Goal: Information Seeking & Learning: Check status

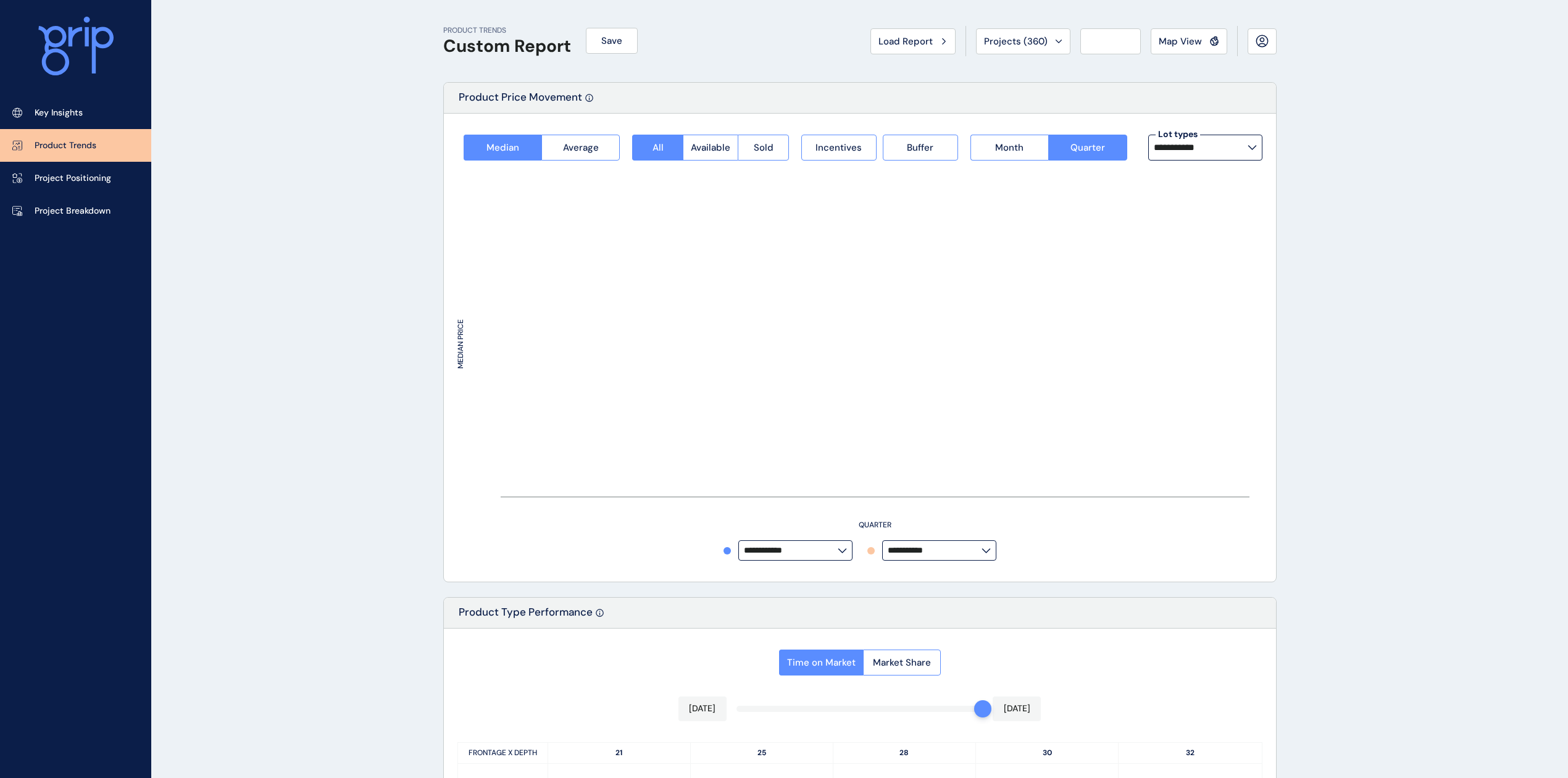
type input "**********"
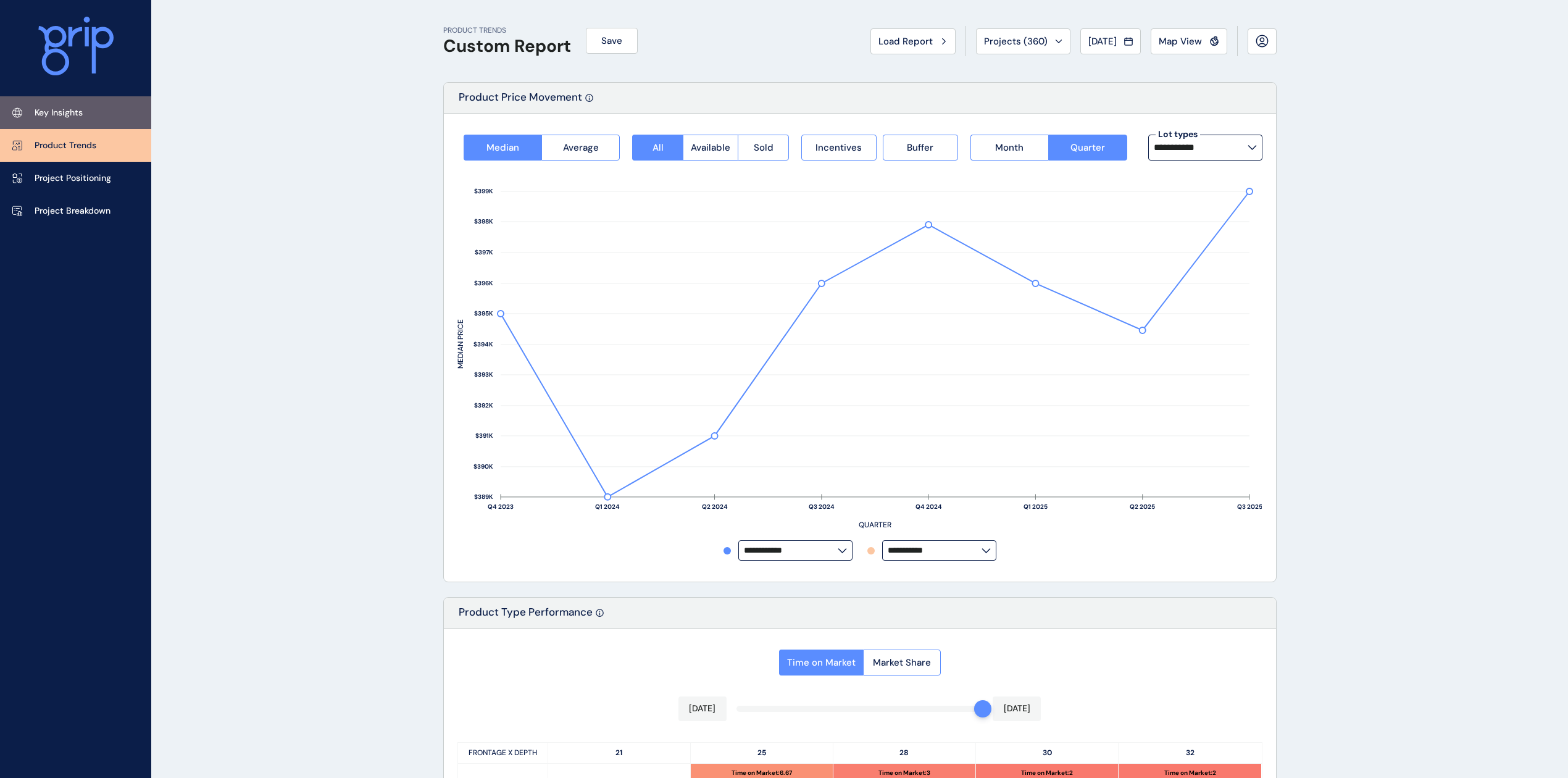
click at [90, 106] on link "Key Insights" at bounding box center [75, 113] width 151 height 33
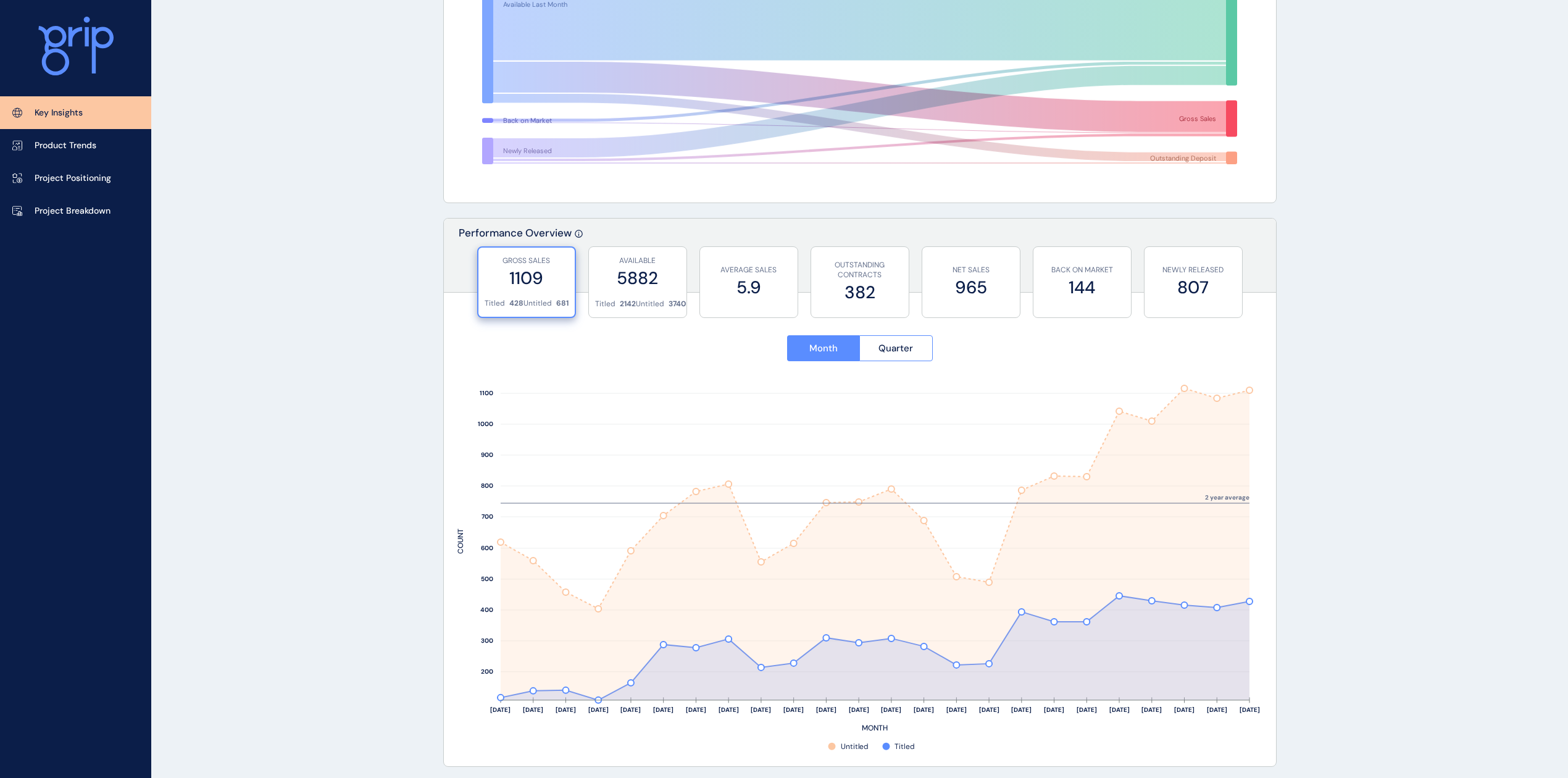
scroll to position [329, 0]
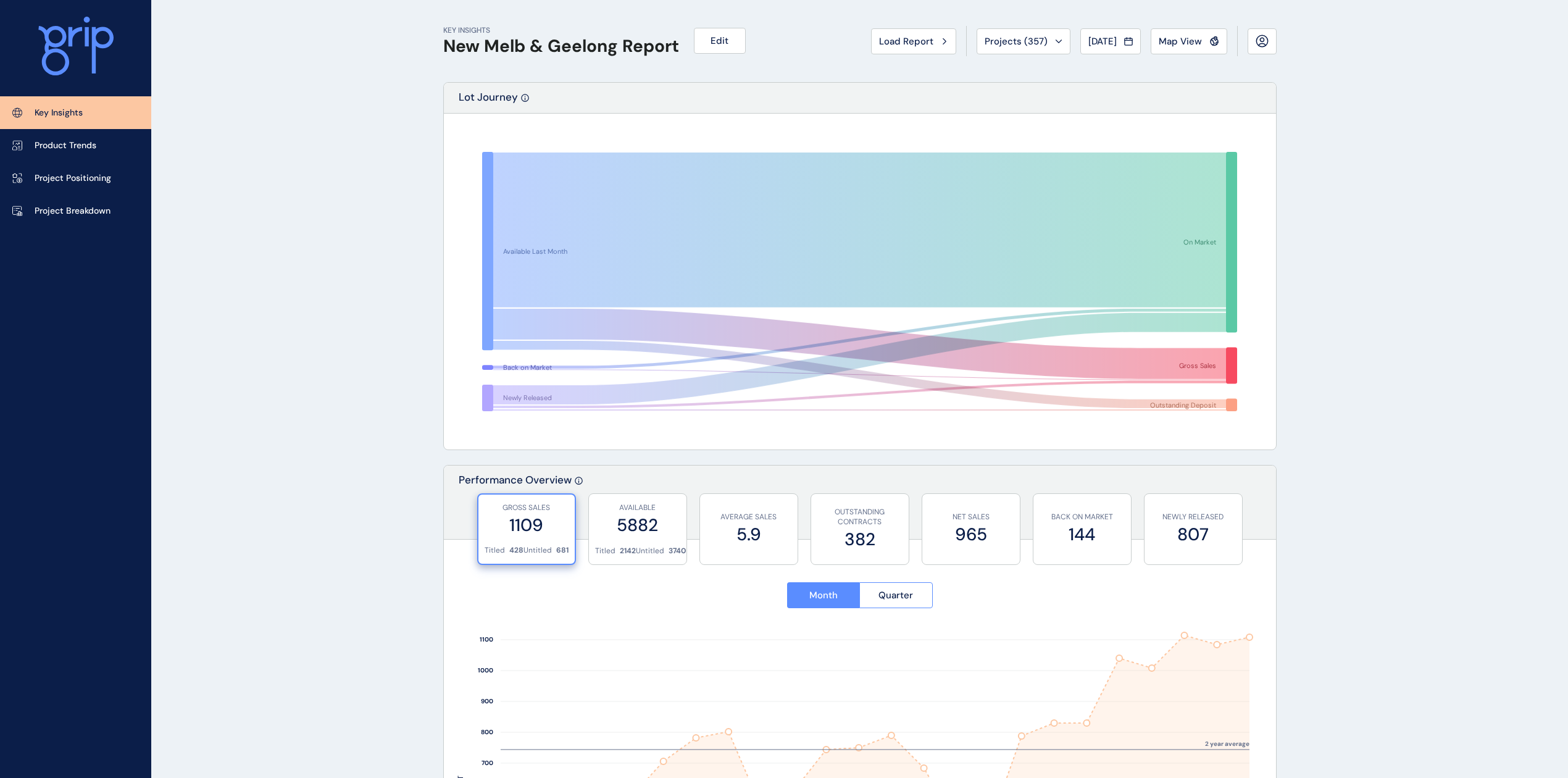
scroll to position [411, 0]
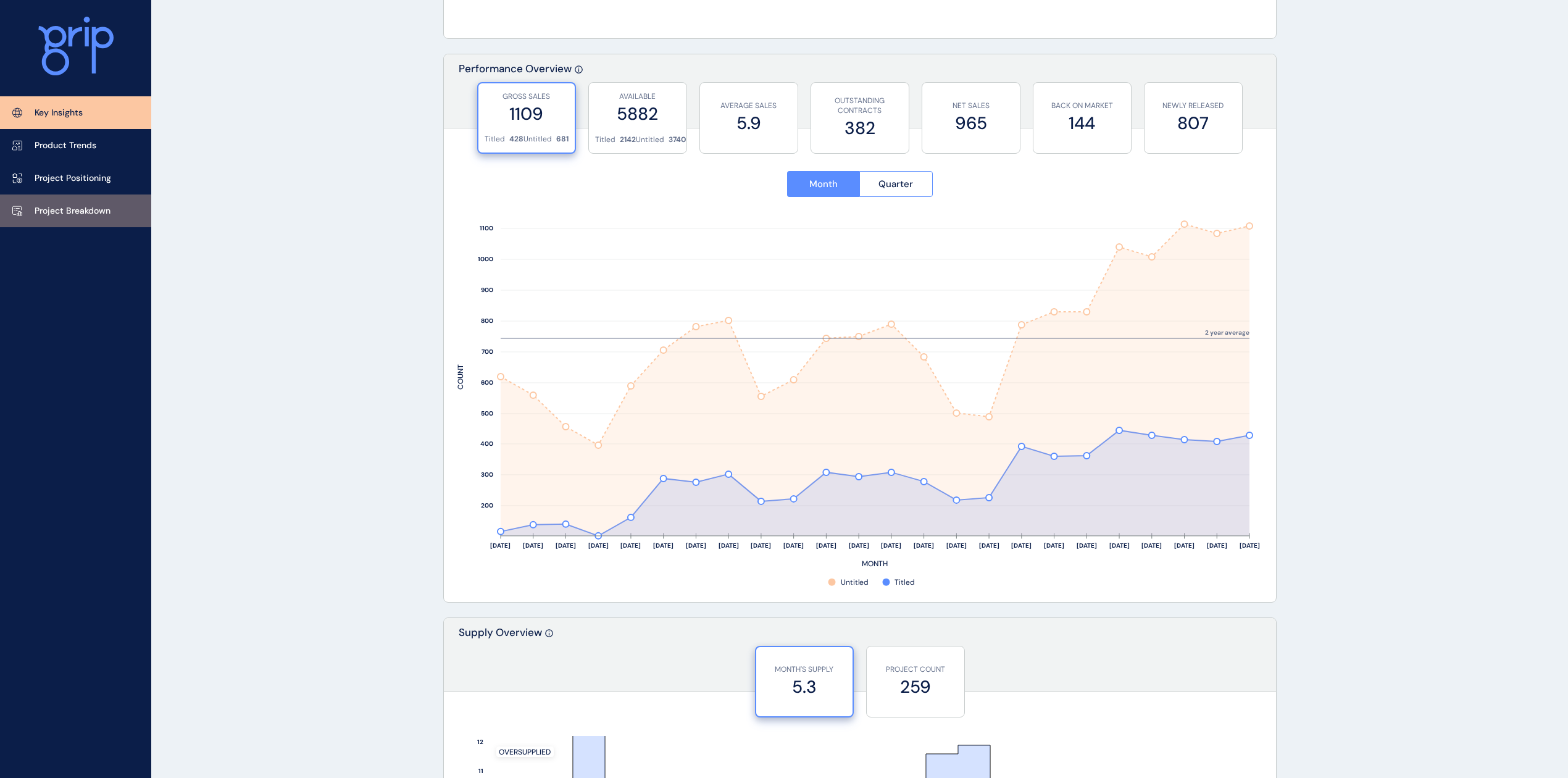
drag, startPoint x: 95, startPoint y: 206, endPoint x: 114, endPoint y: 211, distance: 19.6
click at [95, 206] on p "Project Breakdown" at bounding box center [72, 211] width 76 height 12
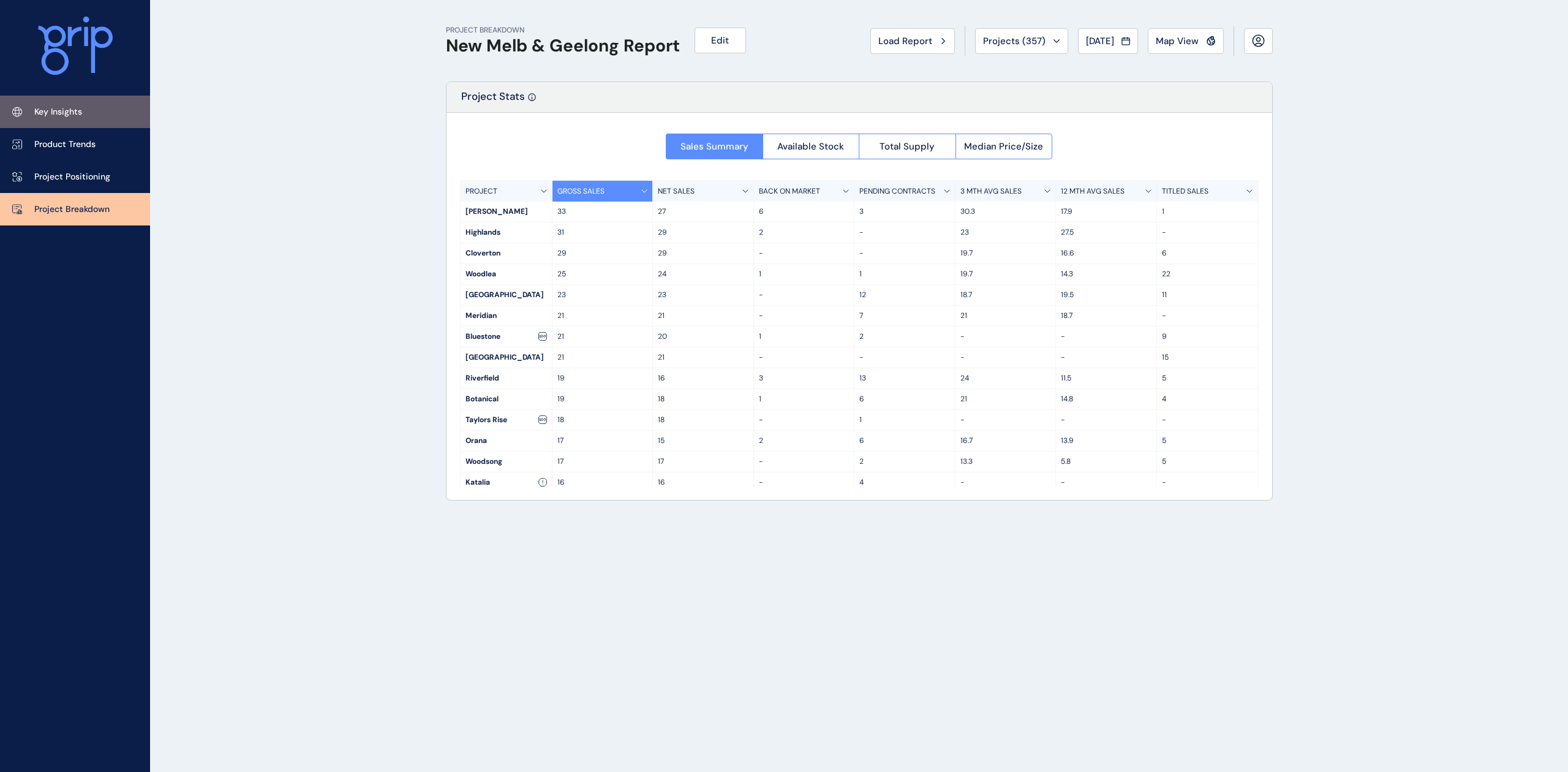
click at [74, 116] on p "Key Insights" at bounding box center [57, 112] width 48 height 12
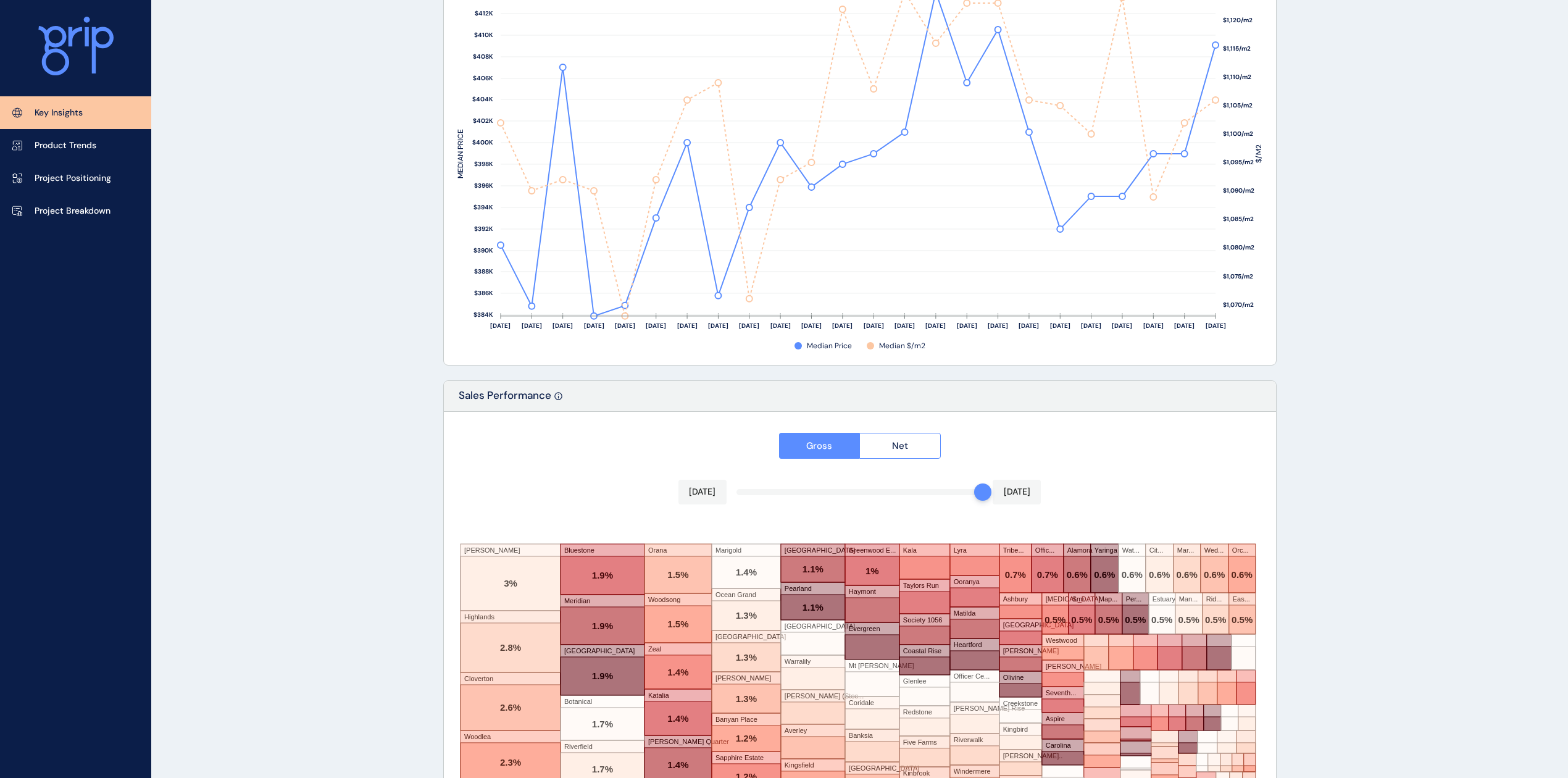
scroll to position [1823, 0]
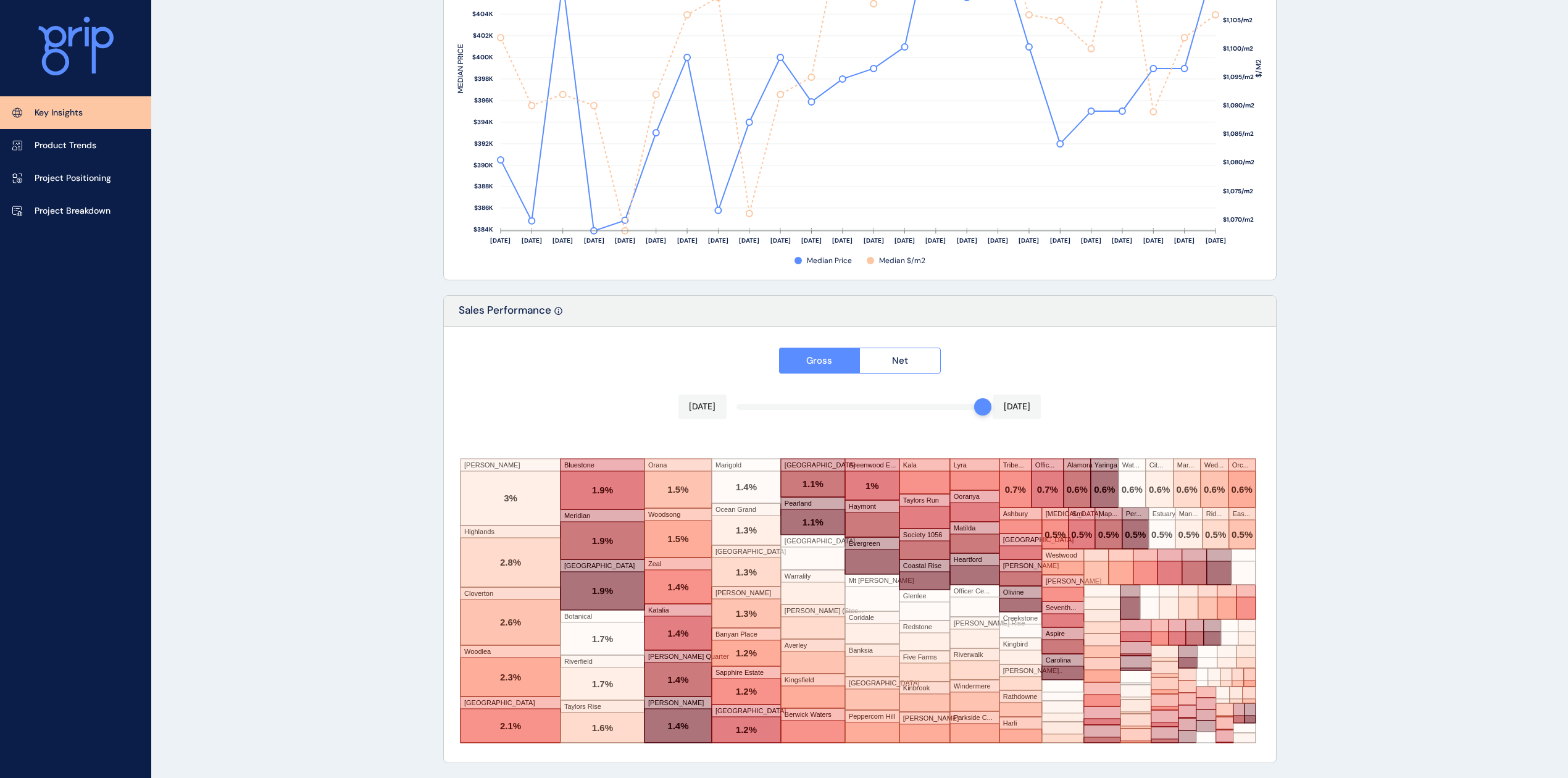
click at [715, 400] on div "Gross Net [DATE] [DATE] [PERSON_NAME][GEOGRAPHIC_DATA] [GEOGRAPHIC_DATA] [GEOGR…" at bounding box center [859, 544] width 832 height 436
